Goal: Information Seeking & Learning: Learn about a topic

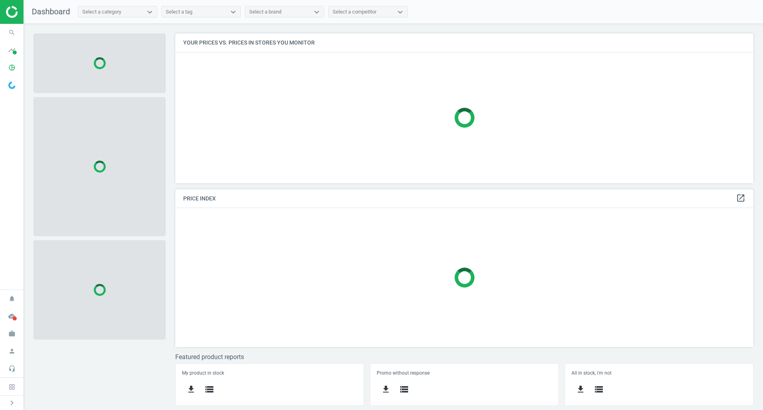
scroll to position [162, 591]
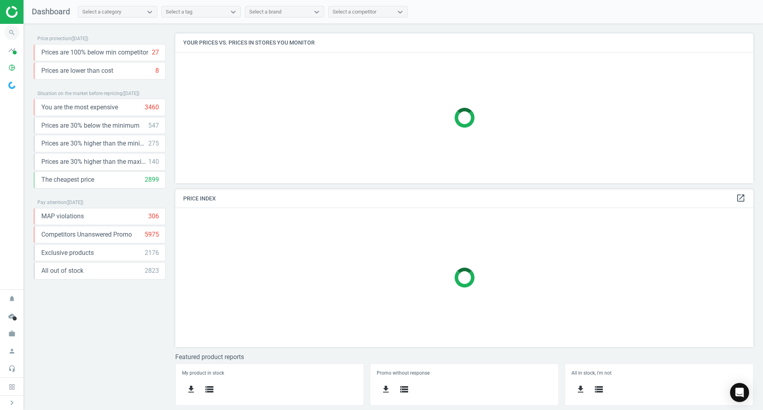
click at [9, 31] on icon "search" at bounding box center [11, 32] width 15 height 15
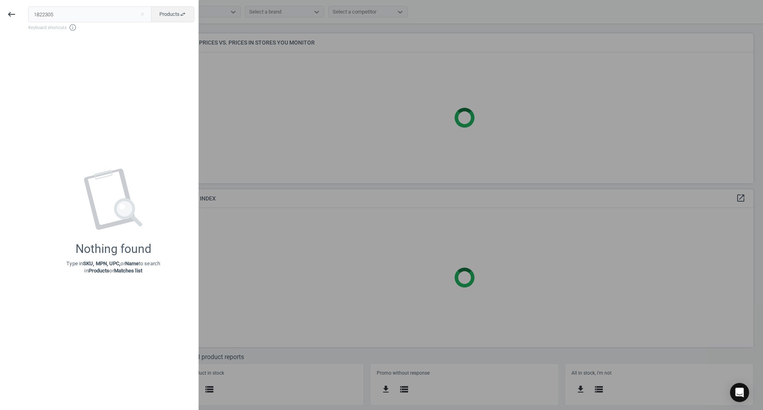
type input "1822305"
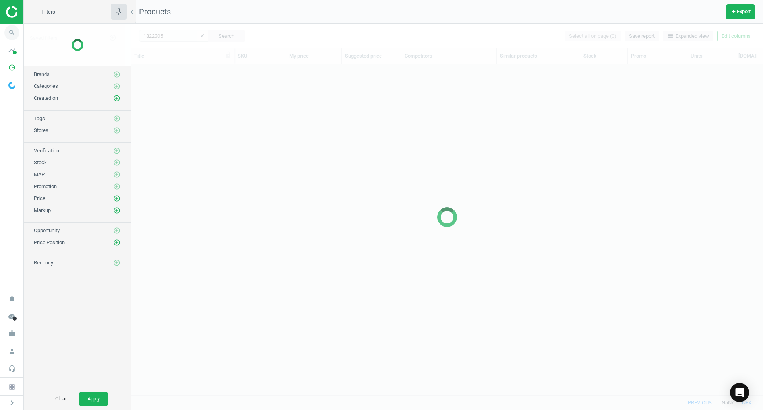
scroll to position [319, 626]
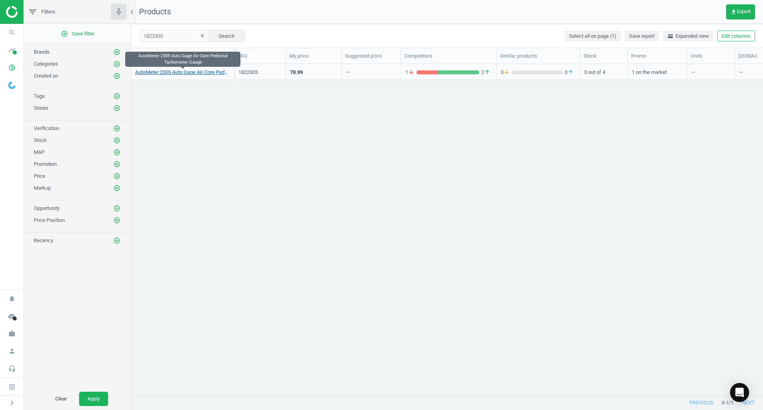
click at [175, 73] on link "AutoMeter 2305 Auto Gage Air-Core Pedestal Tachometer Gauge" at bounding box center [182, 72] width 95 height 7
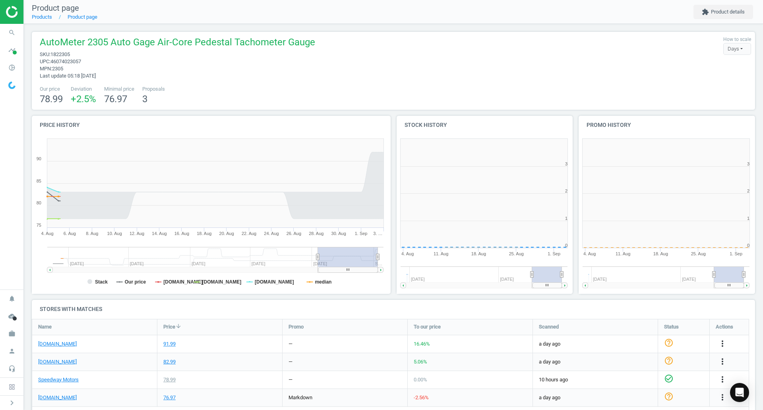
scroll to position [171, 187]
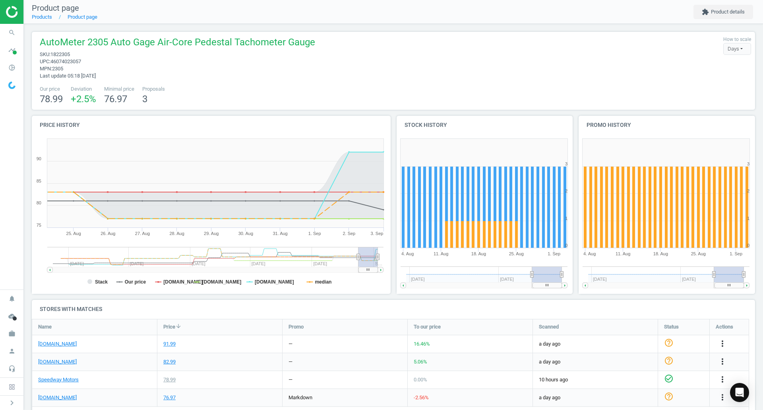
drag, startPoint x: 318, startPoint y: 256, endPoint x: 359, endPoint y: 256, distance: 40.2
click at [359, 256] on icon at bounding box center [358, 257] width 3 height 6
click at [103, 281] on tspan "Stack" at bounding box center [101, 282] width 13 height 6
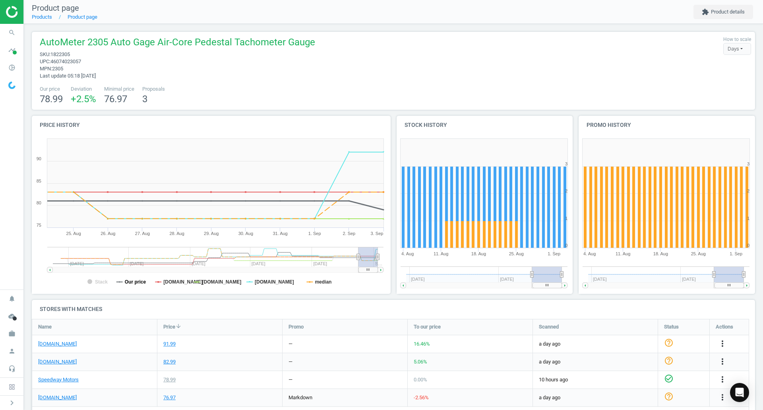
click at [133, 281] on tspan "Our price" at bounding box center [135, 282] width 21 height 6
click at [132, 281] on tspan "Our price" at bounding box center [135, 282] width 21 height 6
click at [326, 281] on tspan "median" at bounding box center [323, 282] width 17 height 6
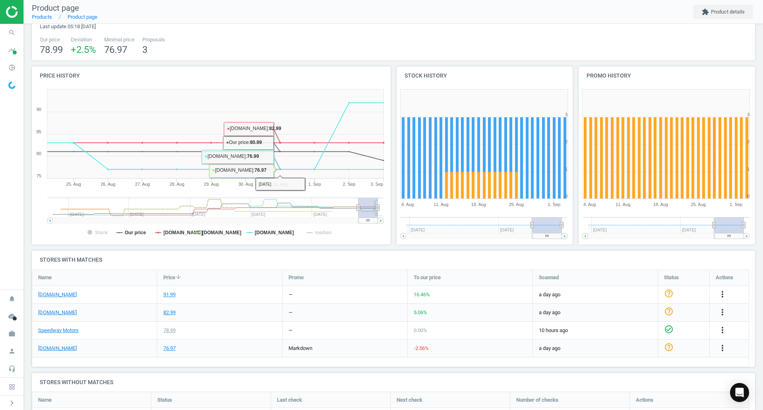
scroll to position [80, 0]
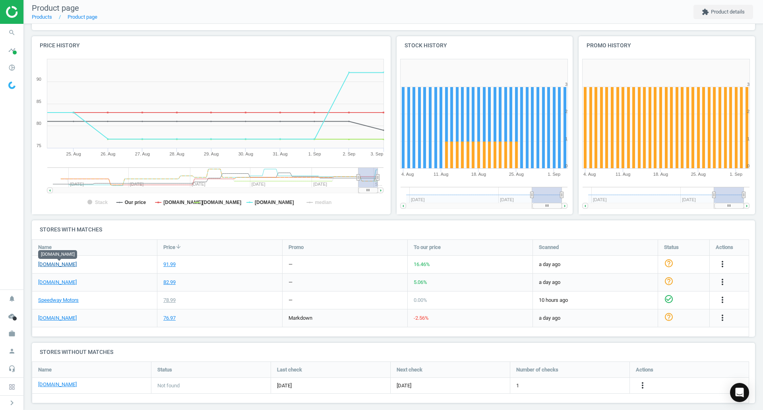
click at [72, 266] on link "[DOMAIN_NAME]" at bounding box center [57, 264] width 39 height 7
click at [42, 263] on link "[DOMAIN_NAME]" at bounding box center [57, 264] width 39 height 7
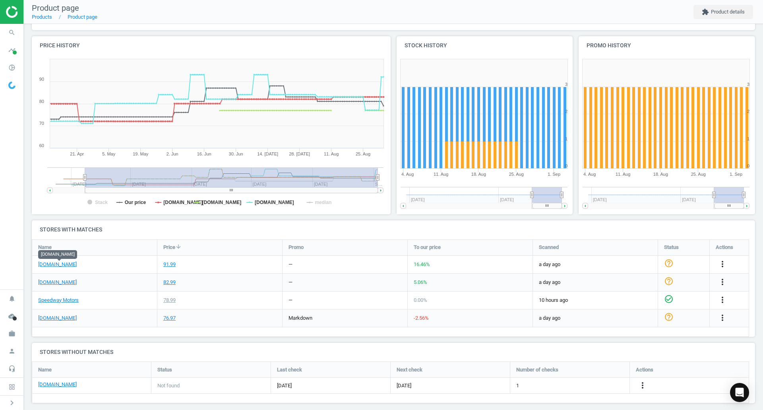
drag, startPoint x: 360, startPoint y: 179, endPoint x: 0, endPoint y: 168, distance: 360.0
click at [0, 168] on section "search Search timeline Data delivery Overview Matches dashboard Matches Rematch…" at bounding box center [381, 205] width 763 height 410
drag, startPoint x: 378, startPoint y: 179, endPoint x: 400, endPoint y: 177, distance: 21.9
click at [400, 177] on div "Price history Created with Highstock 6.2.0 Stack Our price [DOMAIN_NAME] [DOMAI…" at bounding box center [394, 128] width 730 height 184
click at [84, 178] on g at bounding box center [217, 180] width 334 height 26
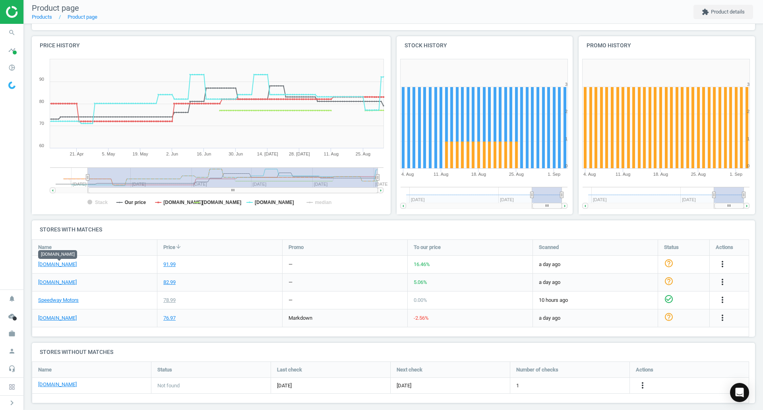
drag, startPoint x: 104, startPoint y: 186, endPoint x: 377, endPoint y: 190, distance: 273.2
click at [377, 190] on icon "Created with Highstock 6.2.0 Stack Our price [DOMAIN_NAME] [DOMAIN_NAME] [DOMAI…" at bounding box center [210, 134] width 356 height 159
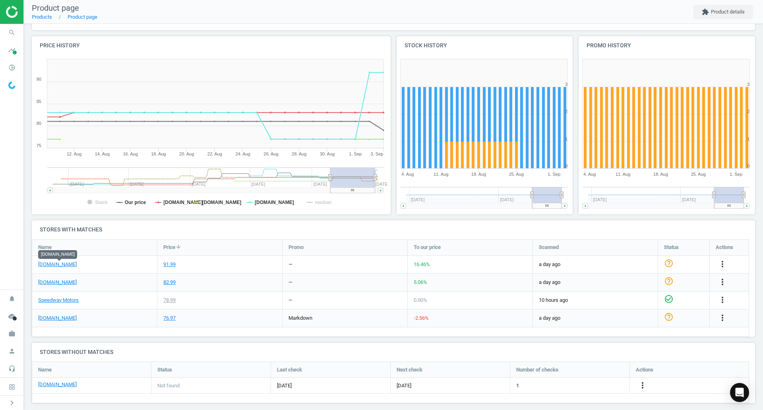
drag, startPoint x: 87, startPoint y: 180, endPoint x: 330, endPoint y: 185, distance: 243.0
click at [330, 185] on g at bounding box center [215, 180] width 336 height 26
drag, startPoint x: 375, startPoint y: 179, endPoint x: 428, endPoint y: 178, distance: 53.3
click at [406, 180] on div "Price history Created with Highstock 6.2.0 Stack Our price [DOMAIN_NAME] [DOMAI…" at bounding box center [394, 128] width 730 height 184
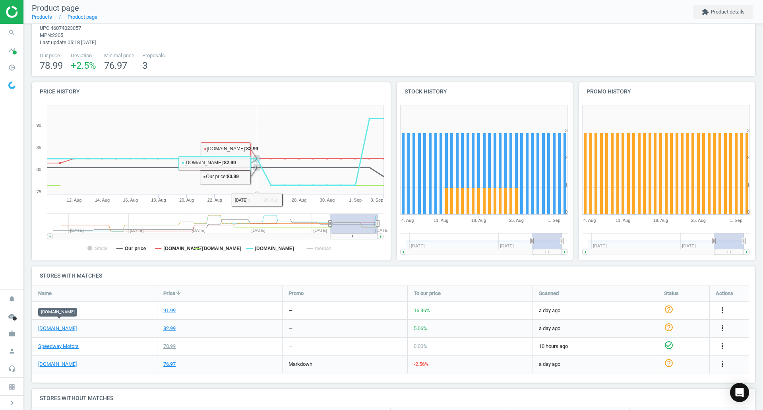
scroll to position [0, 0]
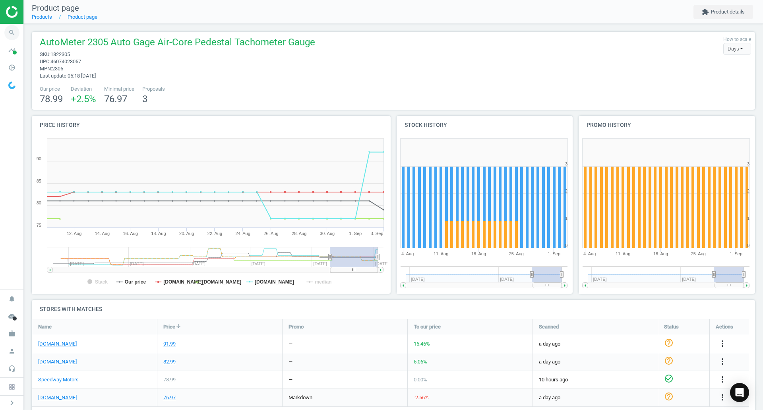
click at [21, 38] on span "search" at bounding box center [12, 32] width 24 height 17
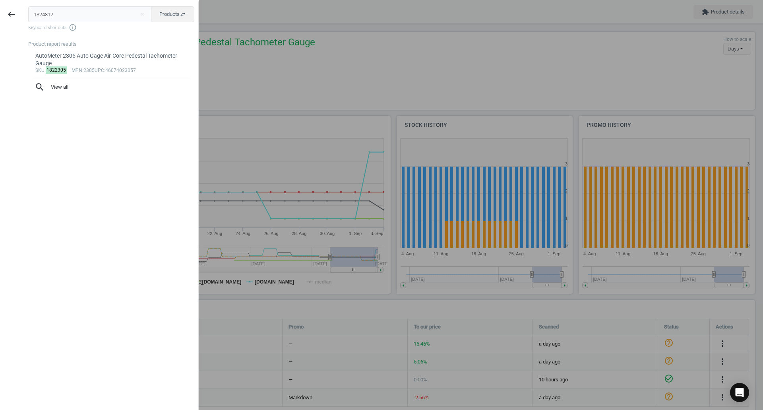
type input "1824312"
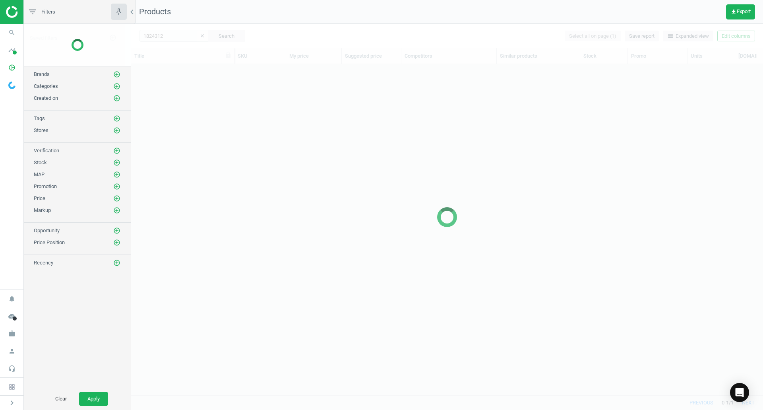
scroll to position [319, 626]
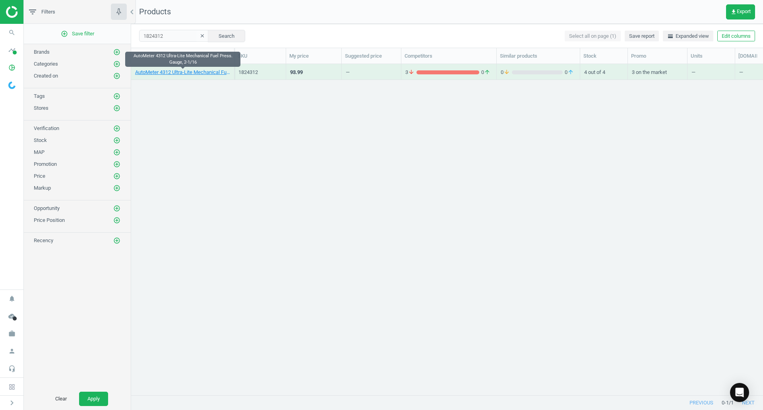
click at [186, 73] on link "AutoMeter 4312 Ultra-Lite Mechanical Fuel Press. Gauge, 2-1/16" at bounding box center [182, 72] width 95 height 7
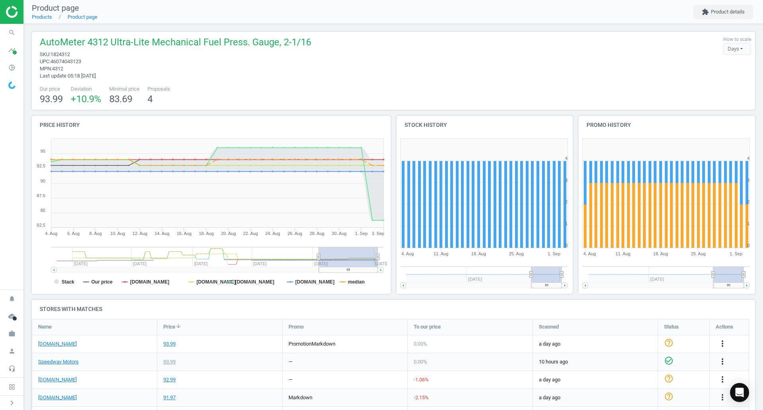
drag, startPoint x: 354, startPoint y: 257, endPoint x: 388, endPoint y: 257, distance: 34.6
click at [388, 257] on div "Price history Created with Highstock 6.2.0 4. [DATE]. [DATE]. Aug [DATE]. Aug […" at bounding box center [211, 208] width 365 height 184
click at [91, 283] on tspan "Our price" at bounding box center [101, 282] width 21 height 6
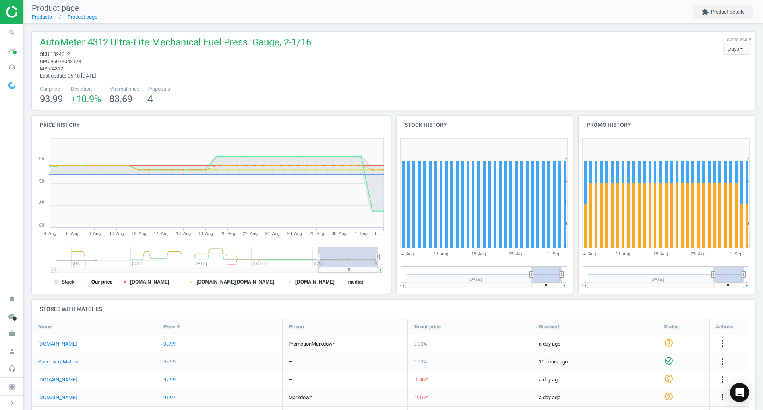
click at [91, 281] on tspan "Our price" at bounding box center [101, 282] width 21 height 6
click at [60, 285] on rect at bounding box center [210, 214] width 356 height 159
click at [66, 282] on tspan "Stack" at bounding box center [68, 282] width 13 height 6
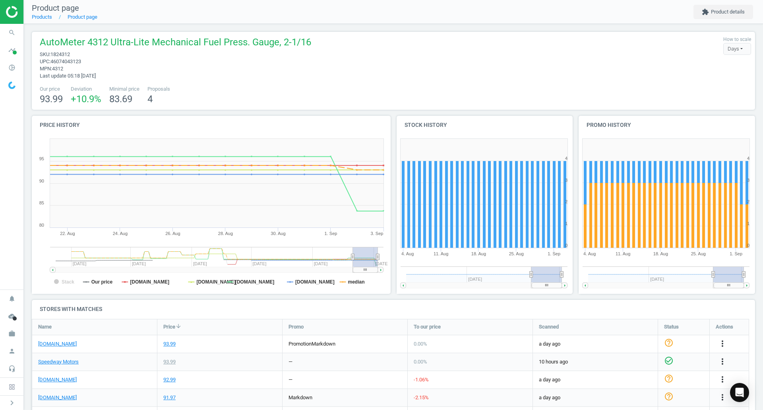
drag, startPoint x: 318, startPoint y: 257, endPoint x: 353, endPoint y: 251, distance: 35.5
click at [353, 251] on g at bounding box center [217, 260] width 334 height 26
drag, startPoint x: 351, startPoint y: 255, endPoint x: 386, endPoint y: 254, distance: 35.4
click at [386, 254] on icon "Created with Highstock 6.2.0 [DATE]. [DATE]. [DATE]. Sep [DATE]. Aug 31. [DATE]…" at bounding box center [210, 214] width 356 height 159
drag, startPoint x: 367, startPoint y: 258, endPoint x: 389, endPoint y: 258, distance: 22.3
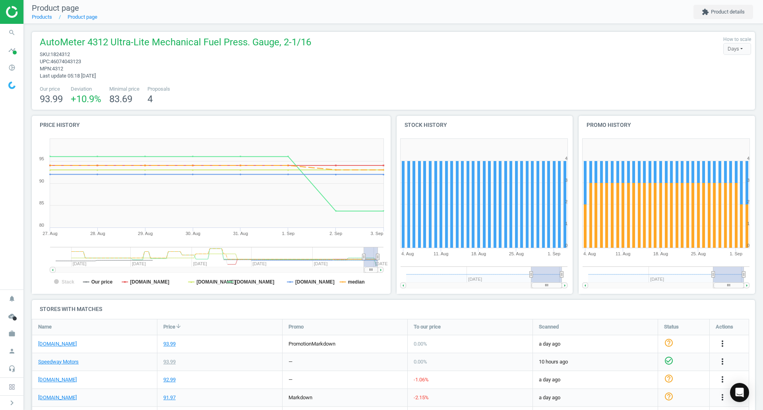
click at [389, 258] on div "Price history Created with Highstock 6.2.0 [DATE]. Aug [DATE]. Aug 31. [DATE]. …" at bounding box center [211, 208] width 365 height 184
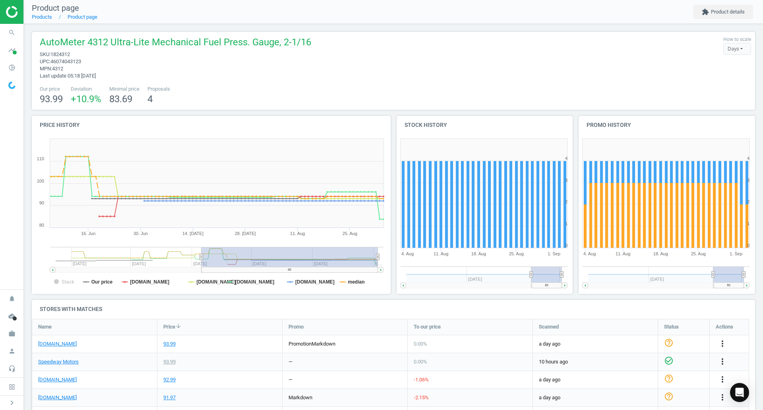
drag, startPoint x: 365, startPoint y: 259, endPoint x: 202, endPoint y: 258, distance: 163.4
click at [202, 258] on icon at bounding box center [201, 257] width 3 height 6
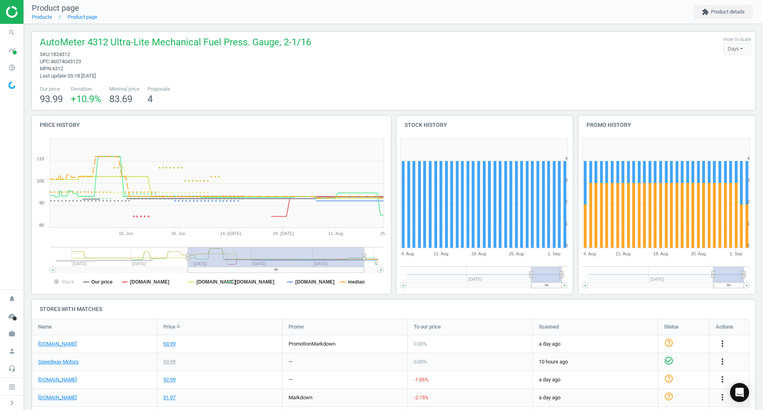
click at [199, 258] on g at bounding box center [217, 260] width 334 height 26
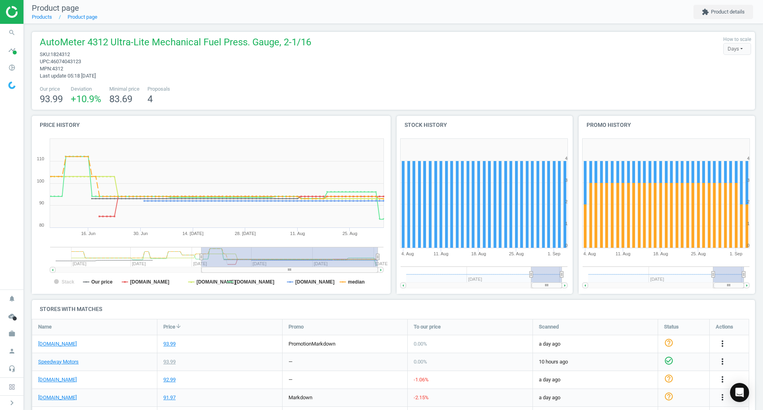
drag, startPoint x: 230, startPoint y: 258, endPoint x: 388, endPoint y: 262, distance: 158.7
click at [388, 262] on div "Price history Created with Highstock 6.2.0 [DATE]. Jun [DATE]. [DATE] [DATE]. A…" at bounding box center [211, 208] width 365 height 184
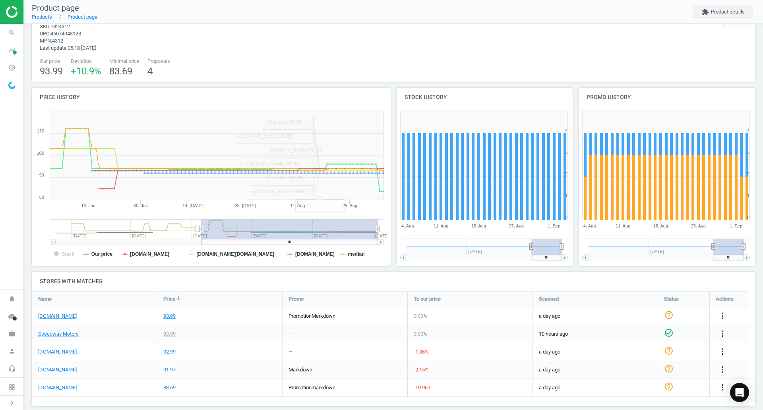
scroll to position [38, 0]
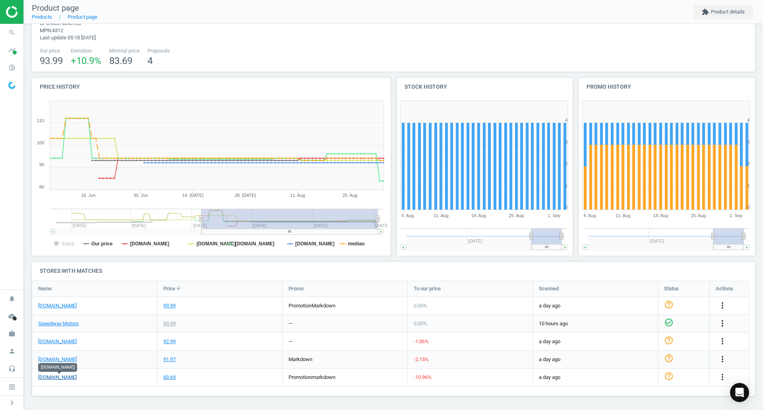
click at [51, 376] on link "[DOMAIN_NAME]" at bounding box center [57, 377] width 39 height 7
click at [10, 29] on icon "search" at bounding box center [11, 32] width 15 height 15
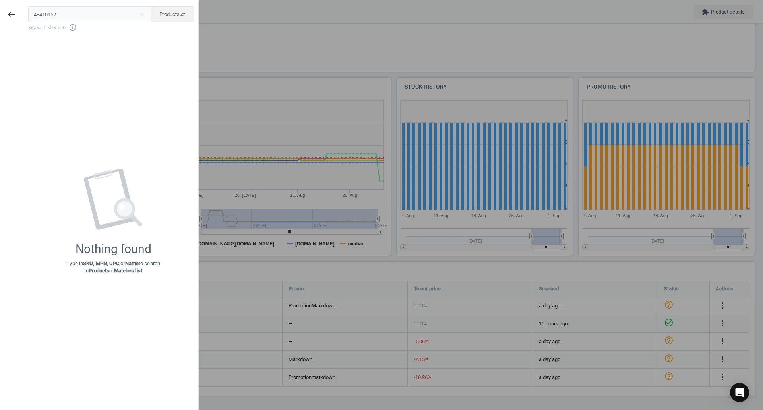
type input "48410152"
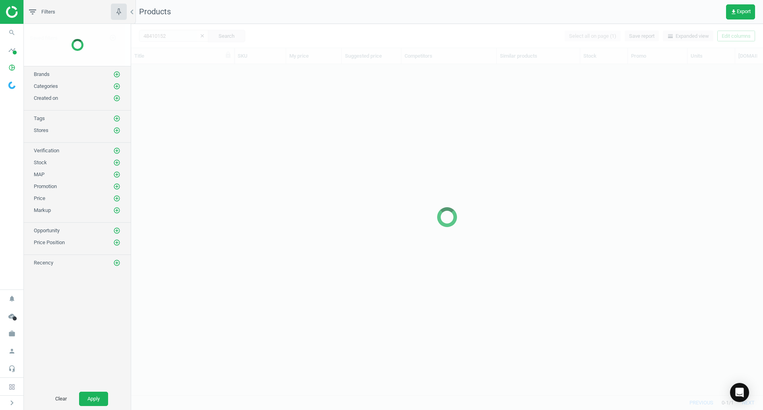
scroll to position [319, 626]
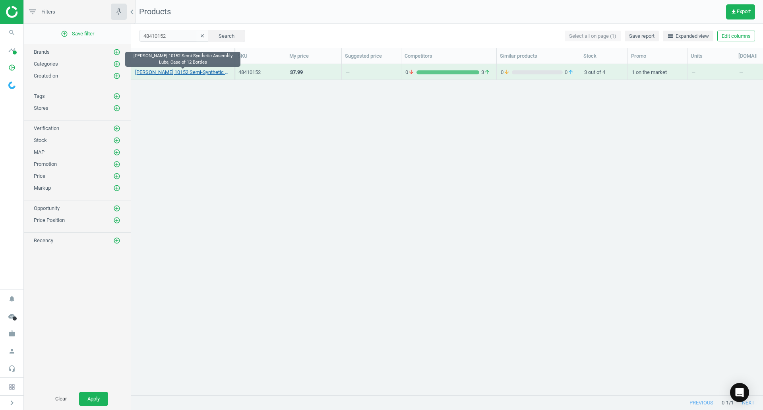
click at [196, 69] on link "[PERSON_NAME] 10152 Semi-Synthetic Assembly Lube, Case of 12 Bottles" at bounding box center [182, 72] width 95 height 7
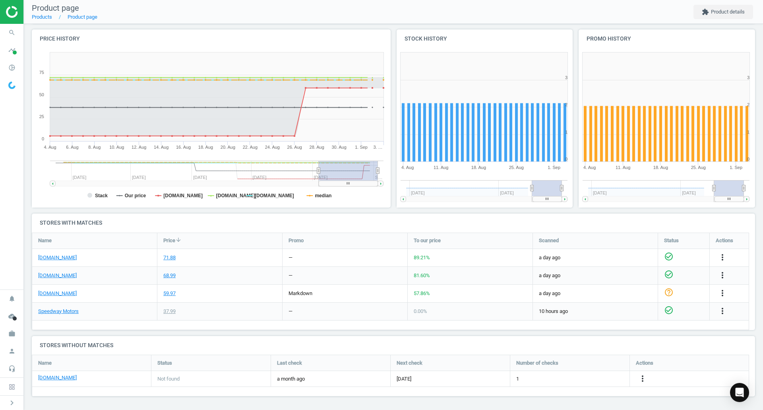
scroll to position [87, 0]
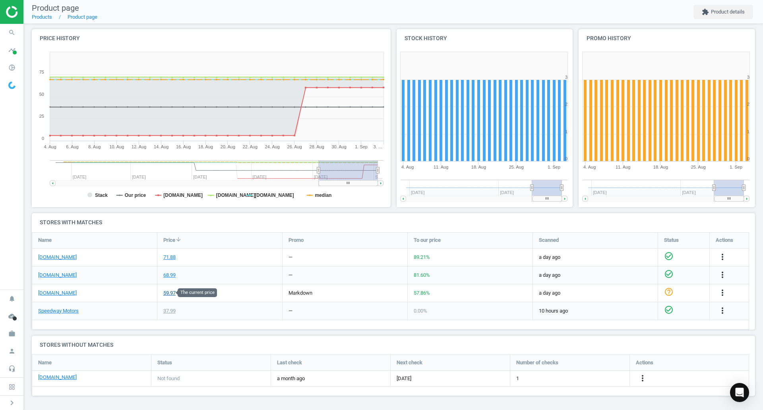
click at [167, 290] on div "59.97" at bounding box center [169, 292] width 12 height 7
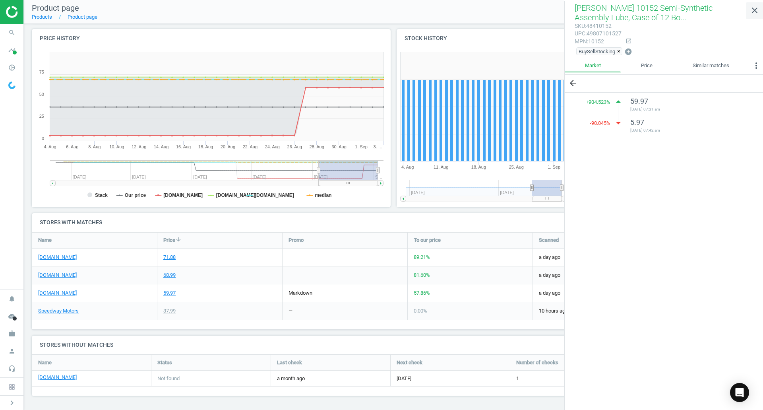
click at [752, 7] on icon "close" at bounding box center [755, 11] width 10 height 10
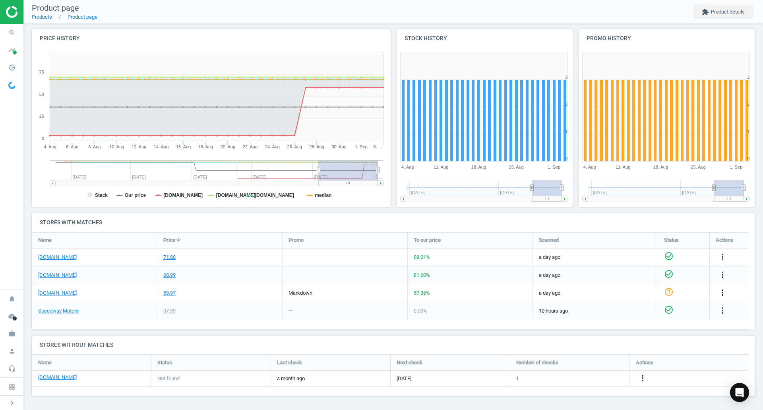
click at [721, 291] on icon "more_vert" at bounding box center [723, 293] width 10 height 10
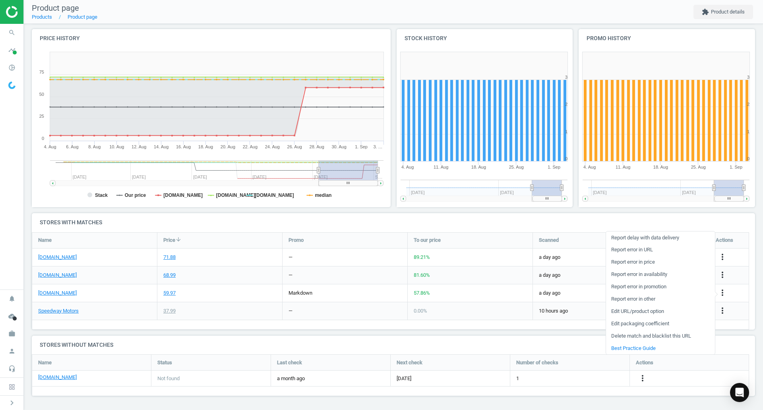
click at [623, 320] on link "Edit packaging coefficient" at bounding box center [660, 324] width 109 height 12
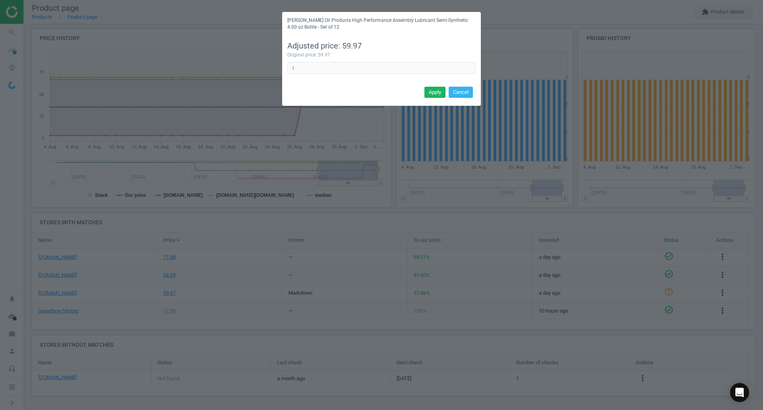
click at [453, 92] on button "Cancel" at bounding box center [461, 92] width 24 height 11
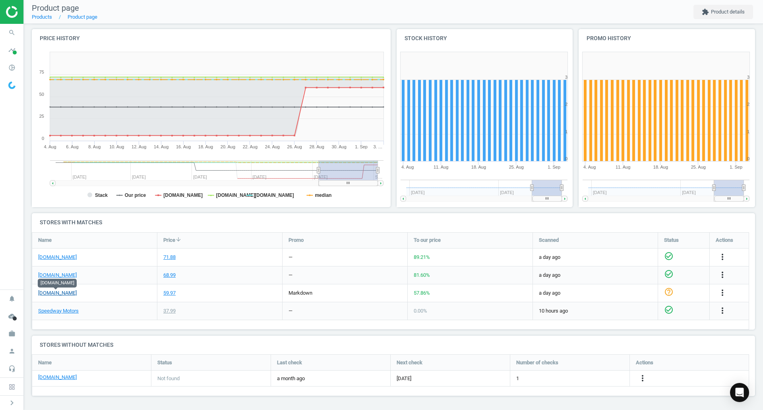
click at [47, 294] on link "[DOMAIN_NAME]" at bounding box center [57, 292] width 39 height 7
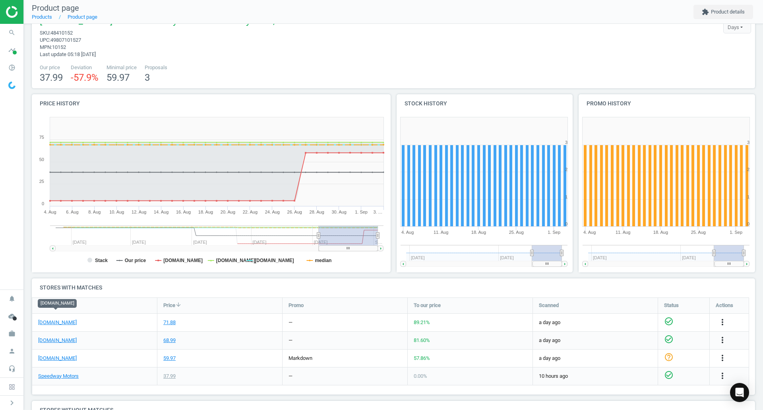
scroll to position [7, 0]
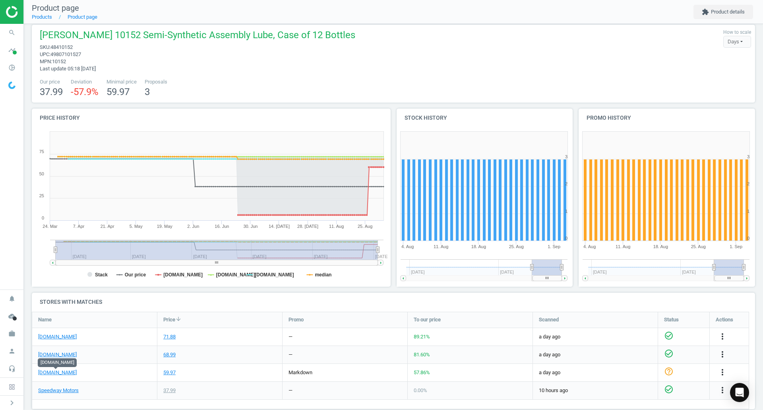
drag, startPoint x: 318, startPoint y: 248, endPoint x: 2, endPoint y: 245, distance: 316.1
click at [6, 246] on section "search Search timeline Data delivery Overview Matches dashboard Matches Rematch…" at bounding box center [381, 205] width 763 height 410
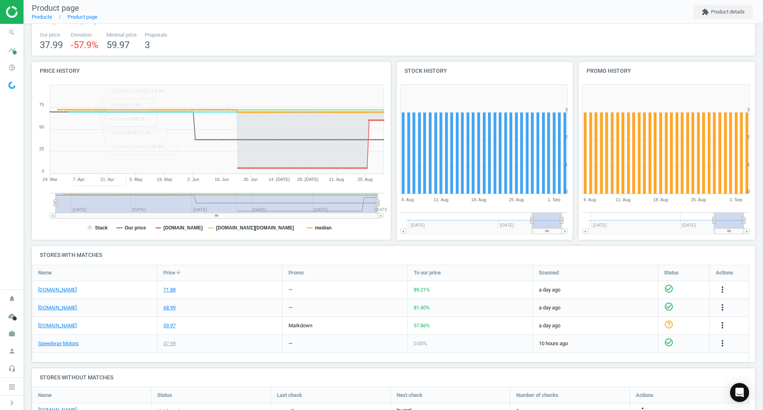
scroll to position [0, 0]
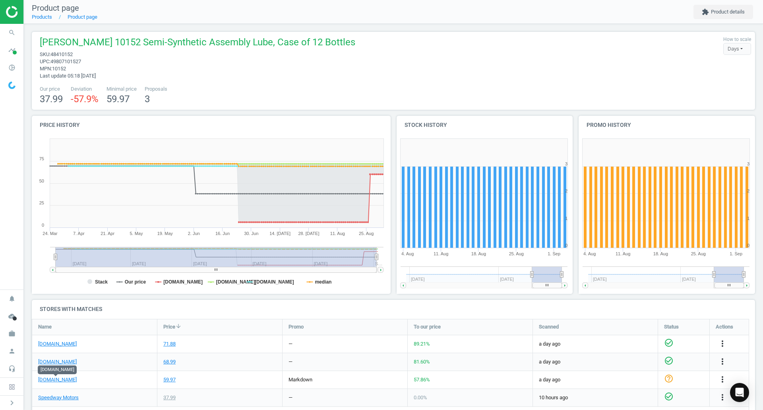
drag, startPoint x: 377, startPoint y: 259, endPoint x: 395, endPoint y: 259, distance: 17.9
click at [395, 259] on div "Price history Created with Highstock 6.2.0 Stack Our price [DOMAIN_NAME] [DOMAI…" at bounding box center [394, 208] width 730 height 184
click at [0, 209] on nav "search Search timeline Data delivery Overview Matches dashboard Matches Rematch…" at bounding box center [11, 157] width 23 height 266
click at [451, 88] on div "Our price 37.99 Deviation -57.9 % Minimal price 59.97 Proposals 3" at bounding box center [394, 95] width 716 height 20
click at [13, 32] on icon "search" at bounding box center [11, 32] width 15 height 15
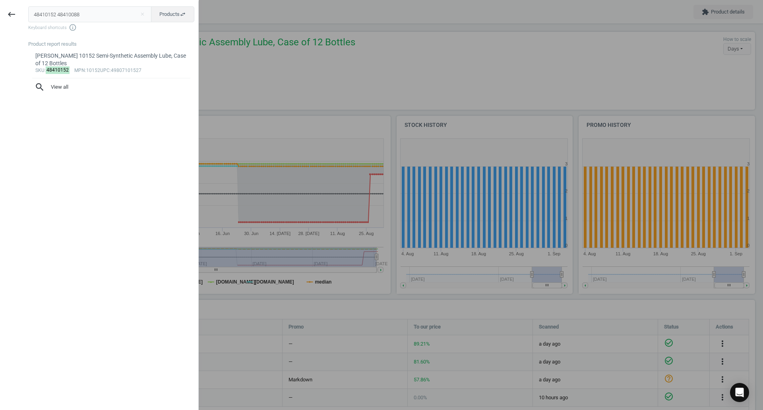
type input "48410152 48410088"
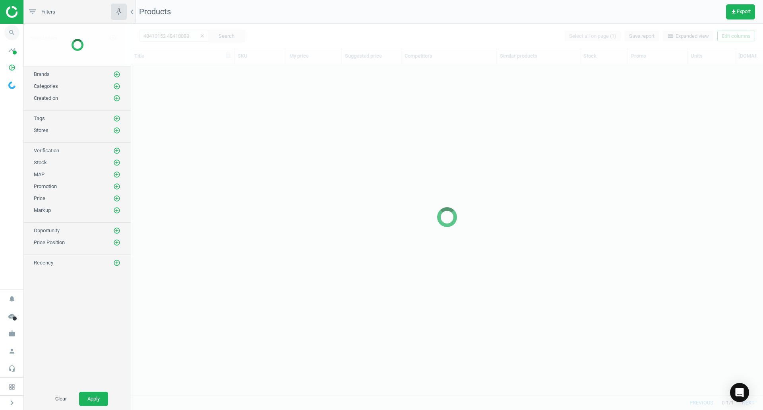
scroll to position [319, 626]
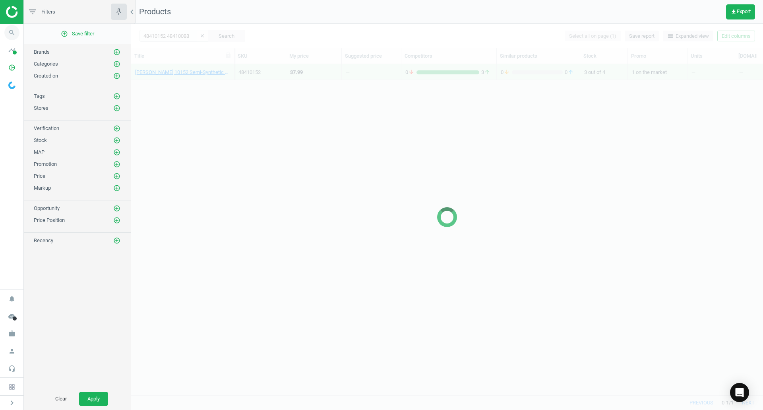
click at [13, 33] on icon "search" at bounding box center [11, 32] width 15 height 15
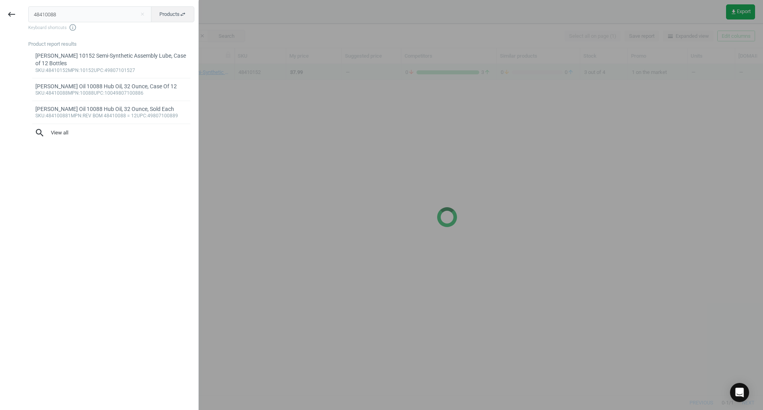
type input "48410088"
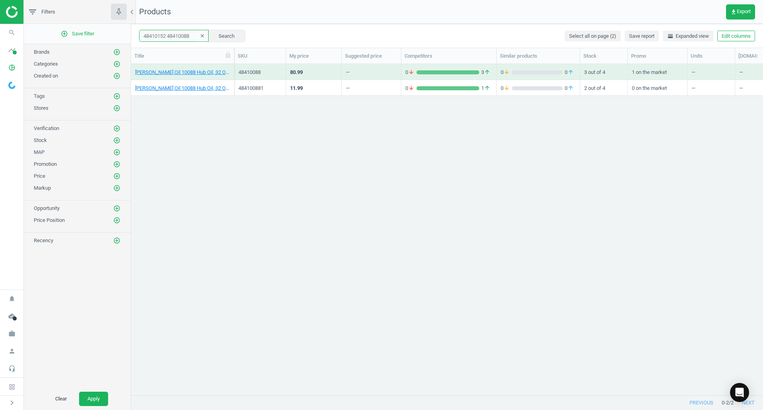
click at [179, 41] on input "48410152 48410088" at bounding box center [174, 36] width 70 height 12
paste input "text"
type input "48410088"
click at [209, 74] on link "[PERSON_NAME] Oil 10088 Hub Oil, 32 Ounce, Case Of 12" at bounding box center [182, 72] width 95 height 7
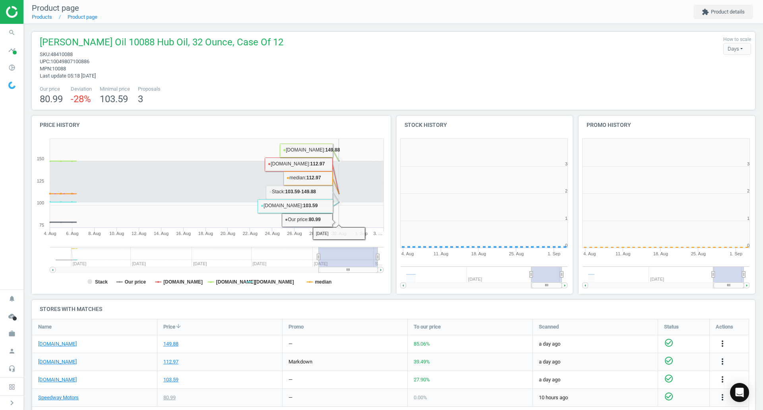
scroll to position [171, 187]
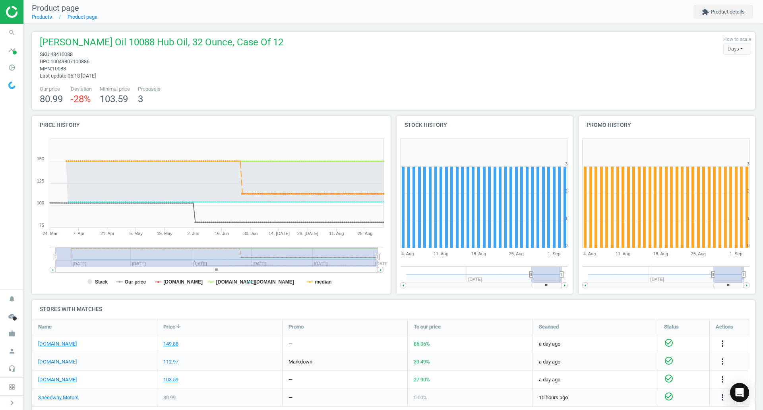
drag, startPoint x: 320, startPoint y: 259, endPoint x: 0, endPoint y: 265, distance: 319.7
click at [0, 265] on section "search Search timeline Data delivery Overview Matches dashboard Matches Rematch…" at bounding box center [381, 205] width 763 height 410
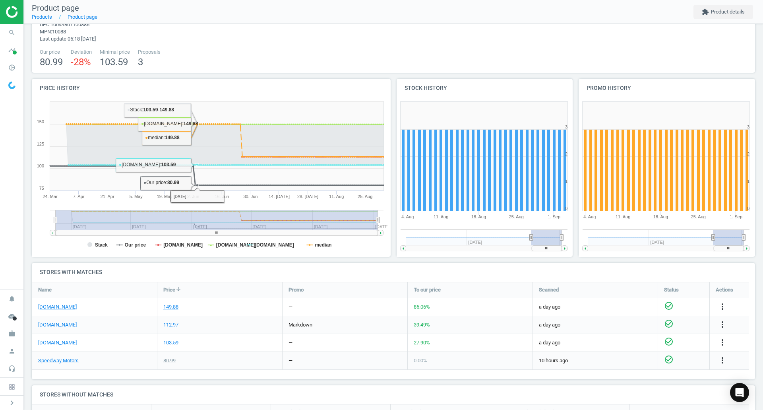
scroll to position [87, 0]
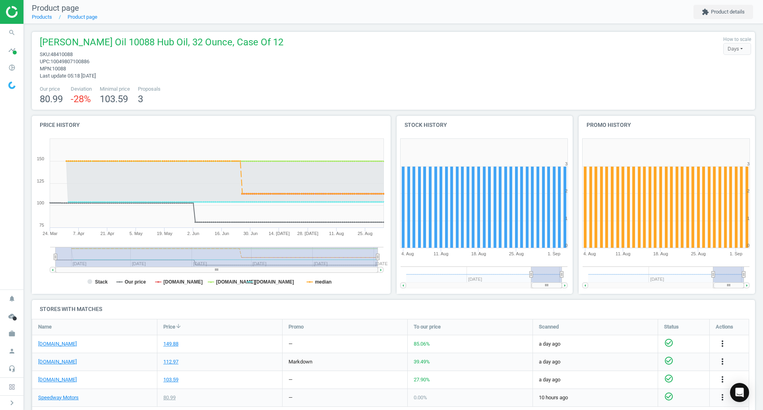
drag, startPoint x: 378, startPoint y: 257, endPoint x: 392, endPoint y: 257, distance: 13.1
click at [392, 257] on div "Price history Created with Highstock 6.2.0 Stack Our price pitstopusa.com jegs.…" at bounding box center [394, 208] width 730 height 184
click at [328, 109] on div "Lucas Oil 10088 Hub Oil, 32 Ounce, Case Of 12 sku : 48410088 upc : 100498071008…" at bounding box center [394, 71] width 724 height 78
click at [367, 111] on div "Lucas Oil 10088 Hub Oil, 32 Ounce, Case Of 12 sku : 48410088 upc : 100498071008…" at bounding box center [393, 260] width 739 height 473
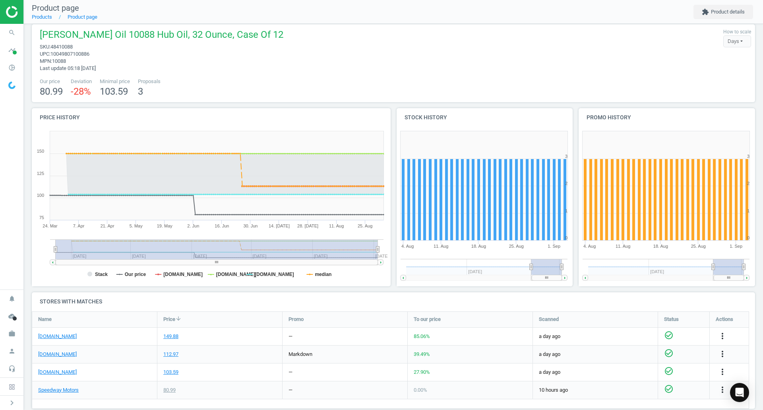
scroll to position [7, 0]
click at [59, 47] on span "48410088" at bounding box center [61, 47] width 22 height 6
copy span "48410088"
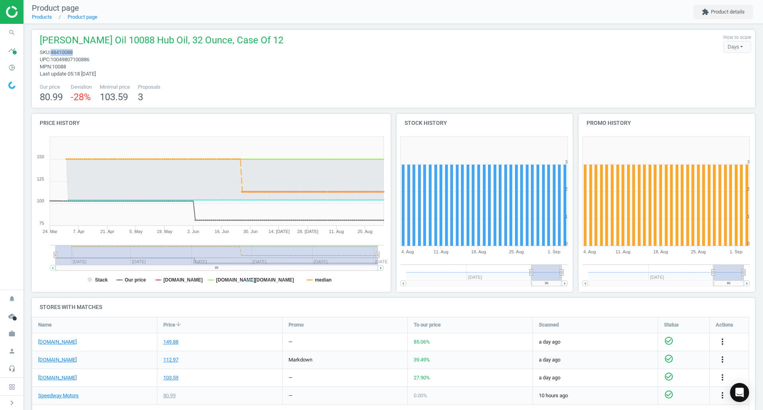
scroll to position [0, 0]
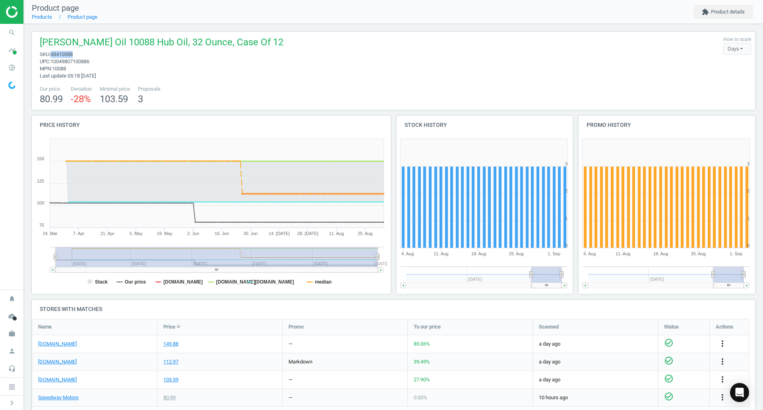
click at [63, 56] on span "48410088" at bounding box center [61, 54] width 22 height 6
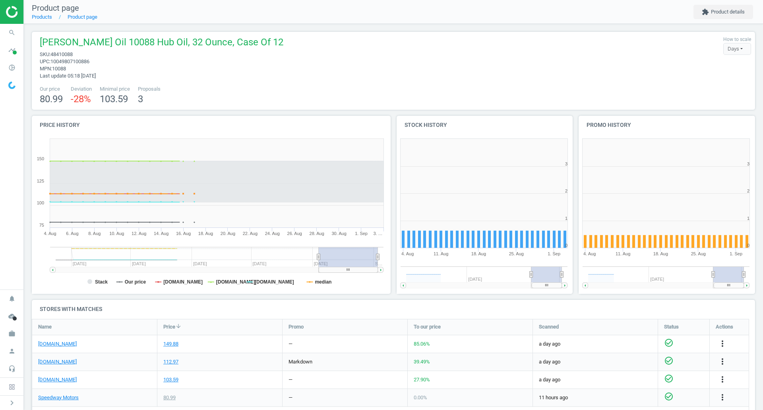
scroll to position [171, 187]
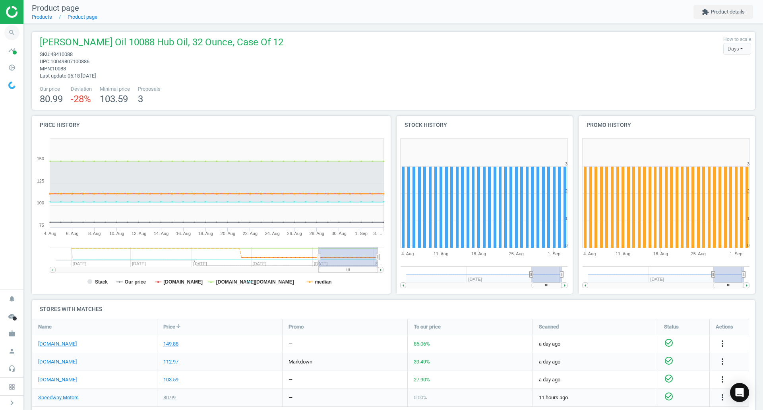
click at [9, 29] on icon "search" at bounding box center [11, 32] width 15 height 15
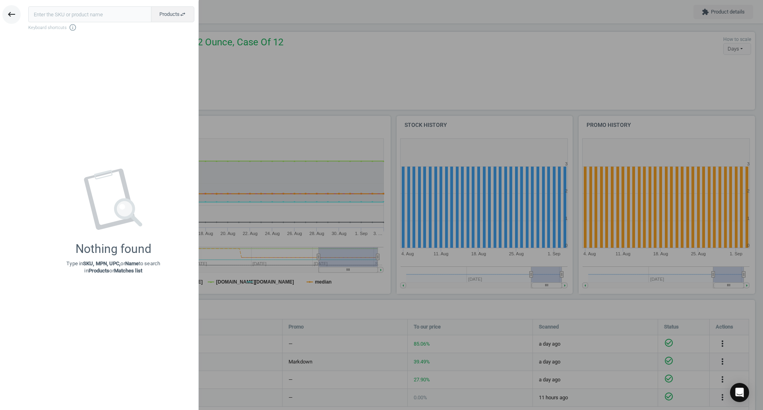
click at [16, 16] on icon "keyboard_backspace" at bounding box center [12, 15] width 10 height 10
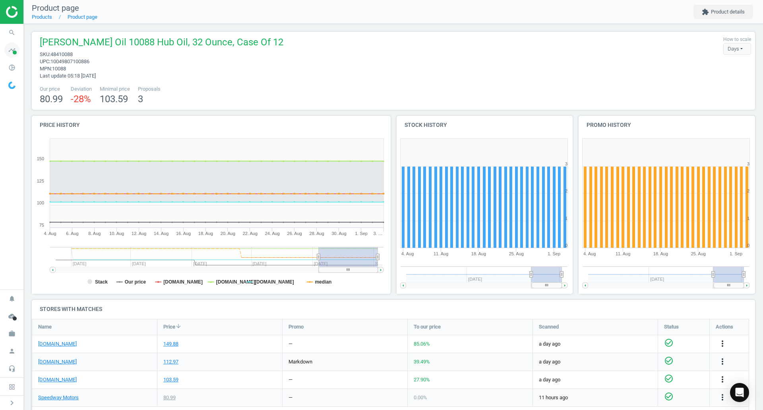
click at [17, 54] on icon "timeline" at bounding box center [11, 50] width 15 height 15
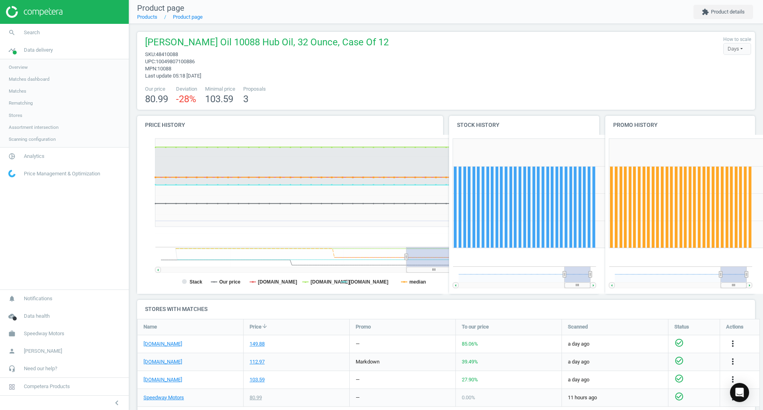
scroll to position [54, 625]
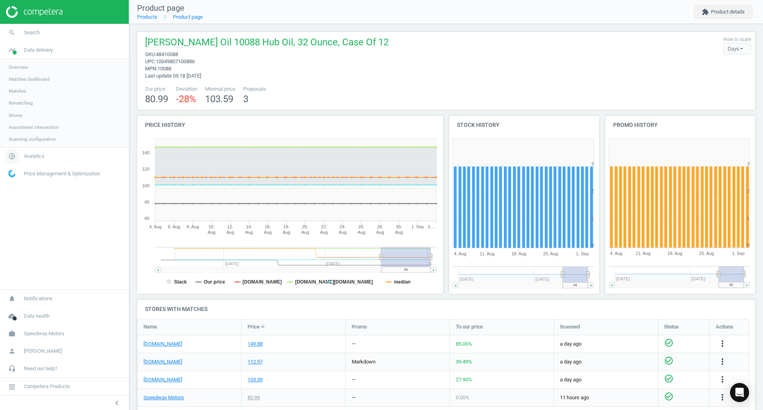
click at [17, 152] on icon "pie_chart_outlined" at bounding box center [11, 156] width 15 height 15
click at [24, 108] on span "Price index" at bounding box center [20, 108] width 23 height 6
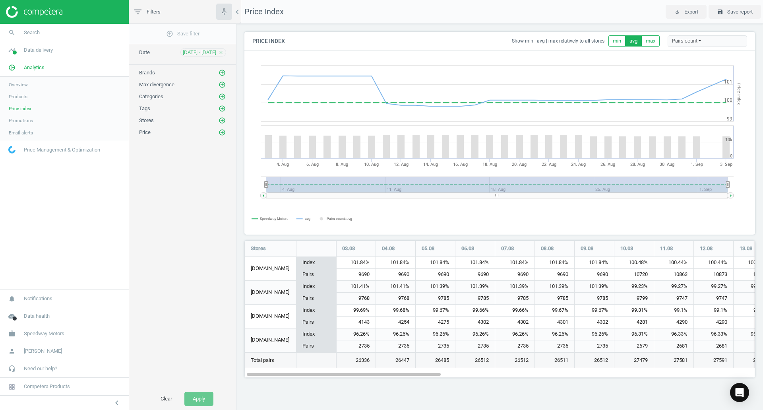
scroll to position [149, 523]
click at [21, 37] on span "search" at bounding box center [12, 32] width 24 height 17
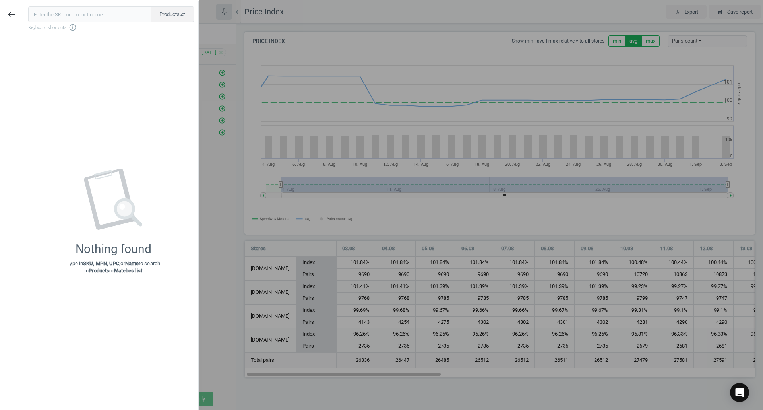
click at [231, 180] on div at bounding box center [381, 205] width 763 height 410
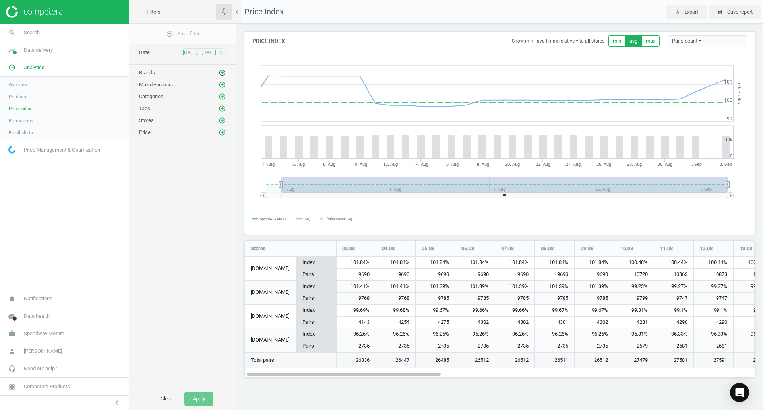
click at [219, 73] on icon "add_circle_outline" at bounding box center [222, 72] width 7 height 7
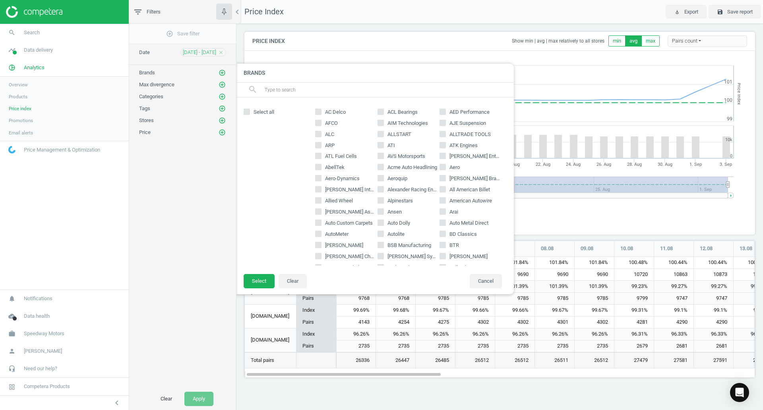
click at [281, 90] on input "text" at bounding box center [386, 89] width 244 height 13
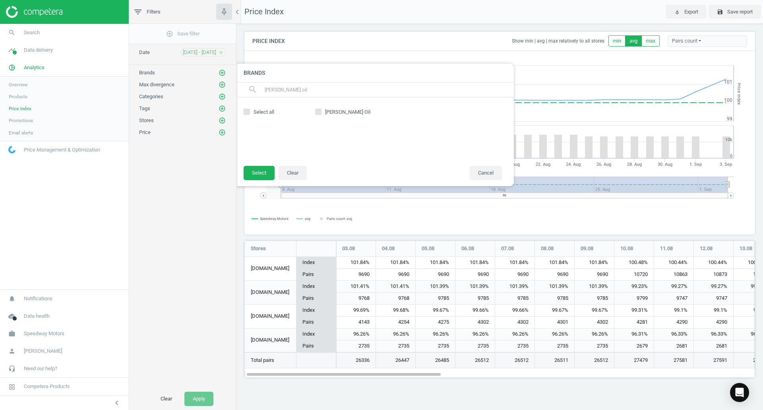
type input "lucas oil"
click at [320, 112] on input "Lucas Oil" at bounding box center [318, 111] width 5 height 5
checkbox input "true"
click at [263, 171] on button "Select" at bounding box center [259, 173] width 31 height 14
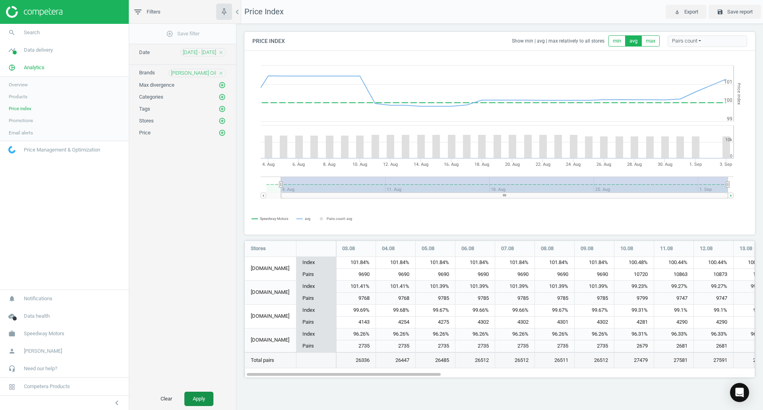
click at [189, 401] on button "Apply" at bounding box center [198, 399] width 29 height 14
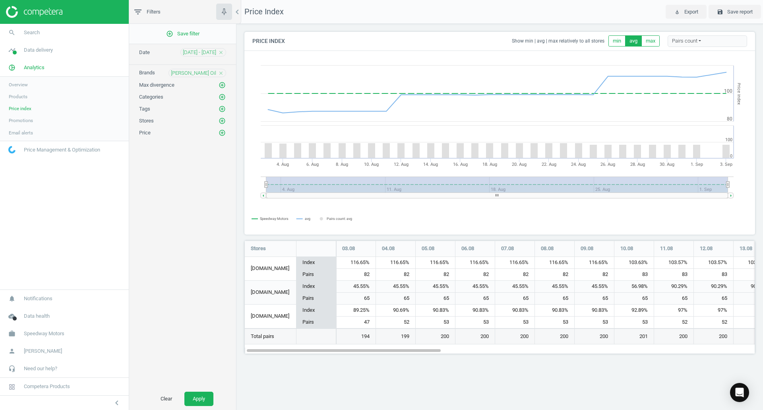
scroll to position [126, 523]
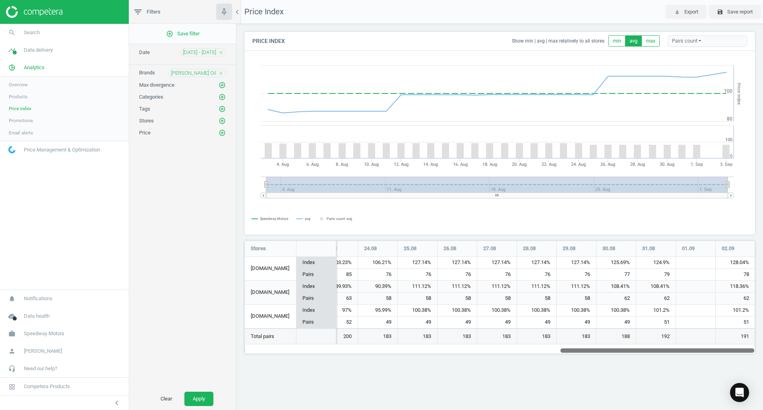
drag, startPoint x: 398, startPoint y: 349, endPoint x: 874, endPoint y: 355, distance: 476.3
click at [763, 355] on html "Group 2 Created with Sketch. ic/cloud_download/grey600 Created with Sketch. gra…" at bounding box center [381, 205] width 763 height 410
drag, startPoint x: 606, startPoint y: 349, endPoint x: 629, endPoint y: 349, distance: 22.7
click at [629, 349] on div at bounding box center [658, 350] width 194 height 7
drag, startPoint x: 656, startPoint y: 352, endPoint x: 689, endPoint y: 352, distance: 32.6
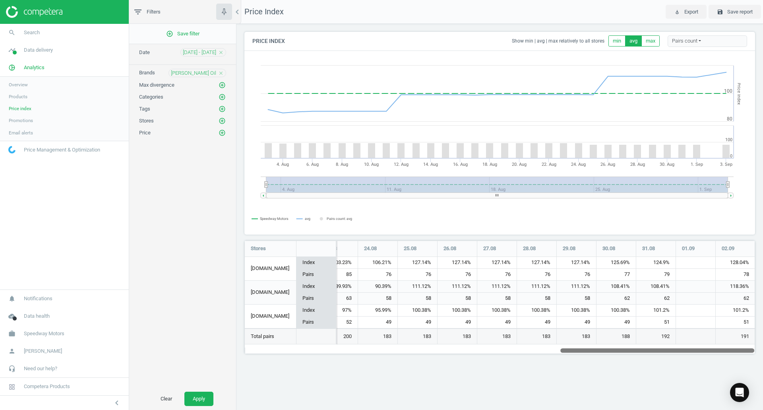
click at [687, 352] on div at bounding box center [658, 350] width 194 height 7
click at [208, 52] on span "04 Aug - 03 Sep" at bounding box center [199, 52] width 33 height 7
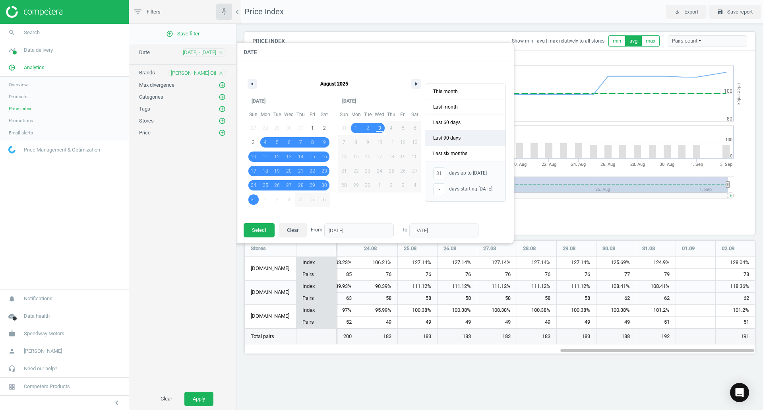
click at [446, 137] on span "Last 90 days" at bounding box center [465, 137] width 80 height 15
type input "-"
type input "05/06/2025"
type input "02/09/2025"
click at [254, 229] on button "Select" at bounding box center [259, 230] width 31 height 14
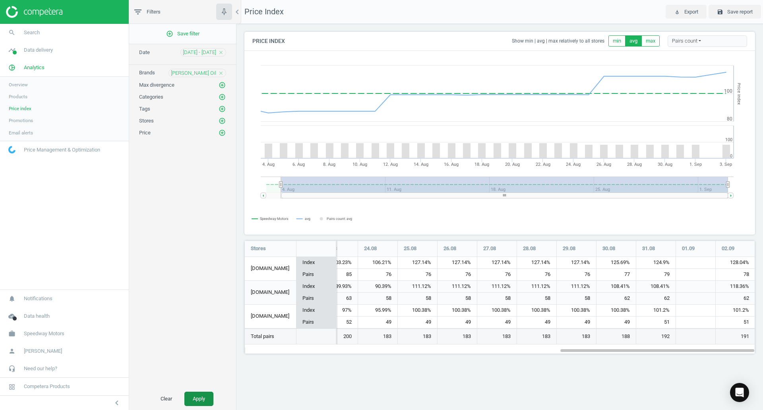
click at [186, 396] on button "Apply" at bounding box center [198, 399] width 29 height 14
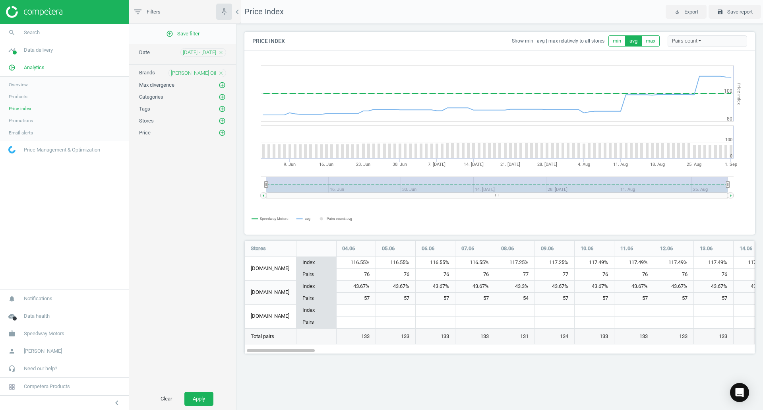
scroll to position [126, 523]
drag, startPoint x: 277, startPoint y: 350, endPoint x: 660, endPoint y: 377, distance: 384.2
click at [660, 377] on div "Price Index play_for_work Export save Save report Price Index Show min | avg | …" at bounding box center [500, 205] width 527 height 410
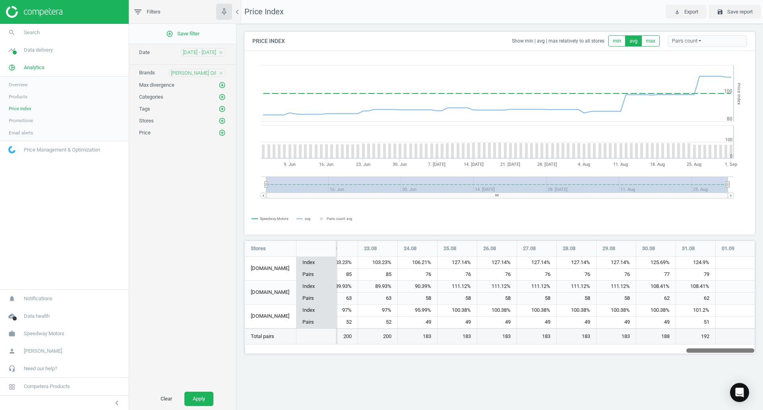
drag, startPoint x: 611, startPoint y: 352, endPoint x: 719, endPoint y: 351, distance: 107.3
click at [719, 351] on div at bounding box center [721, 350] width 68 height 7
click at [496, 401] on div "Price Index play_for_work Export save Save report Price Index Show min | avg | …" at bounding box center [500, 205] width 527 height 410
